Goal: Navigation & Orientation: Find specific page/section

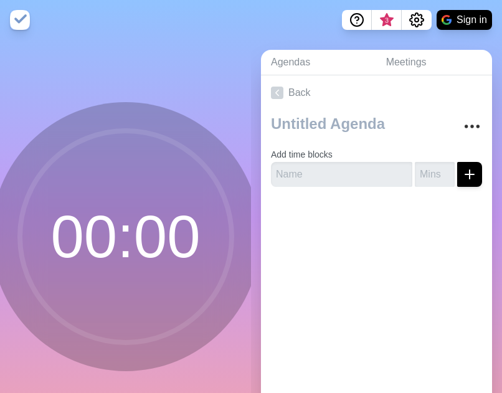
click at [370, 304] on div "Back Add time blocks" at bounding box center [376, 249] width 231 height 348
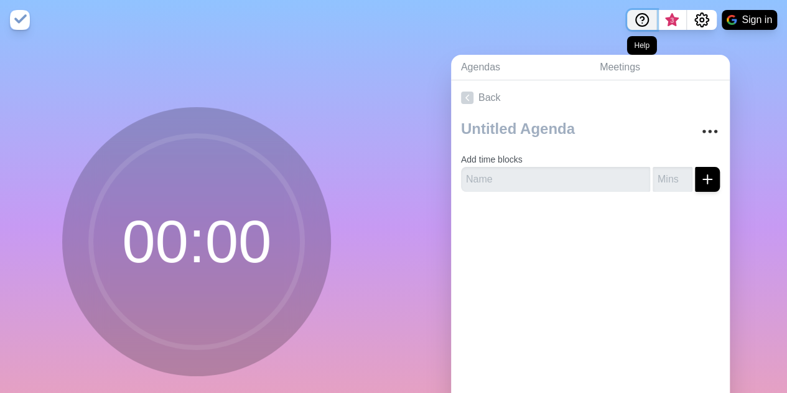
click at [642, 21] on icon "Help" at bounding box center [642, 19] width 15 height 15
click at [747, 14] on button "Sign in" at bounding box center [749, 20] width 55 height 20
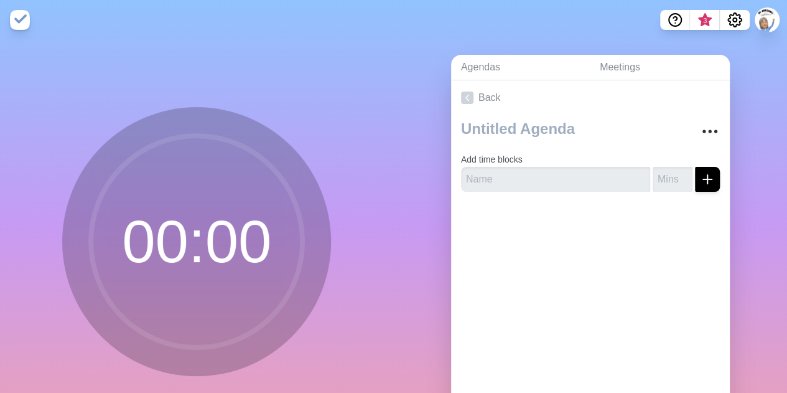
click at [574, 319] on div "Back Add time blocks" at bounding box center [590, 254] width 279 height 348
